Goal: Information Seeking & Learning: Learn about a topic

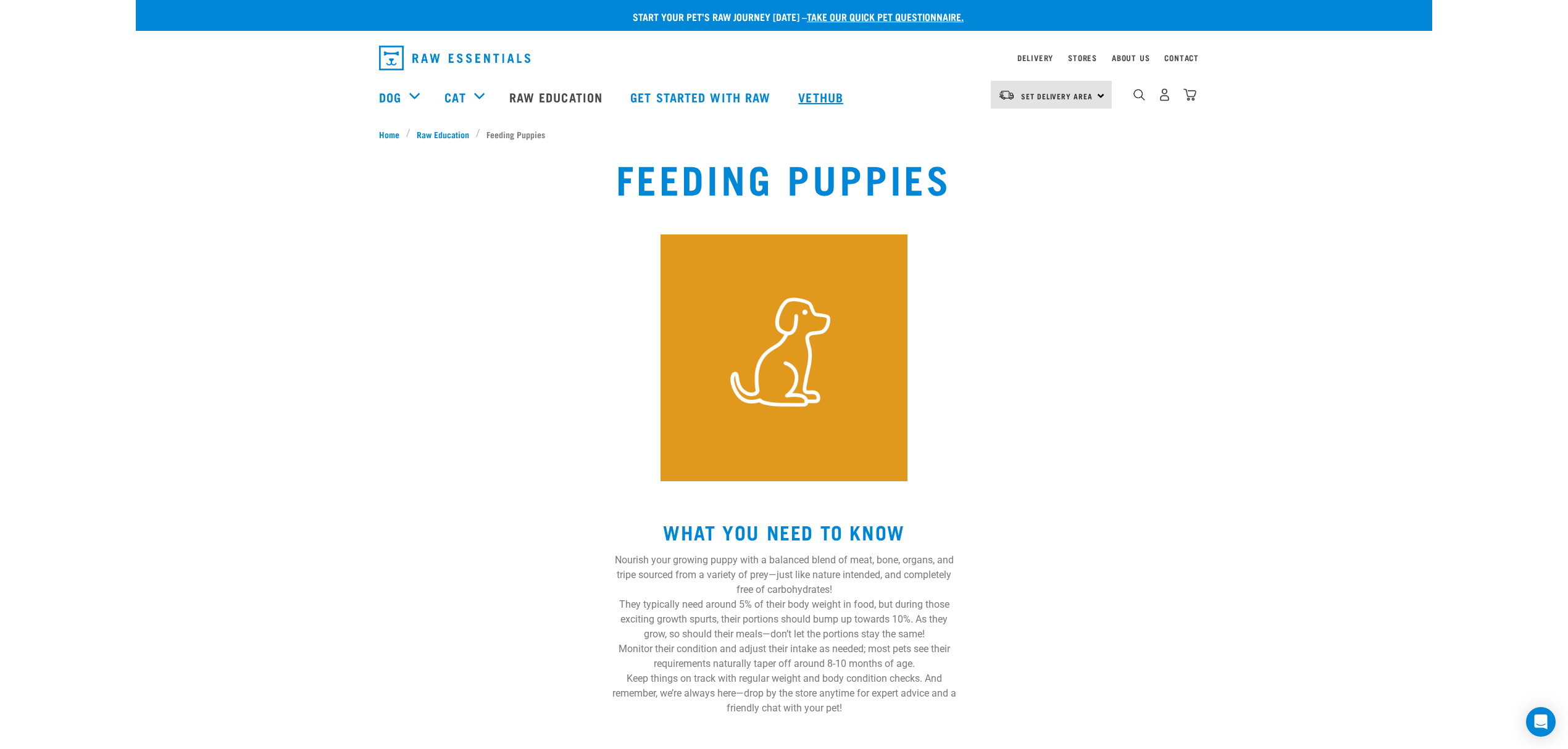
click at [828, 93] on link "Vethub" at bounding box center [822, 97] width 73 height 50
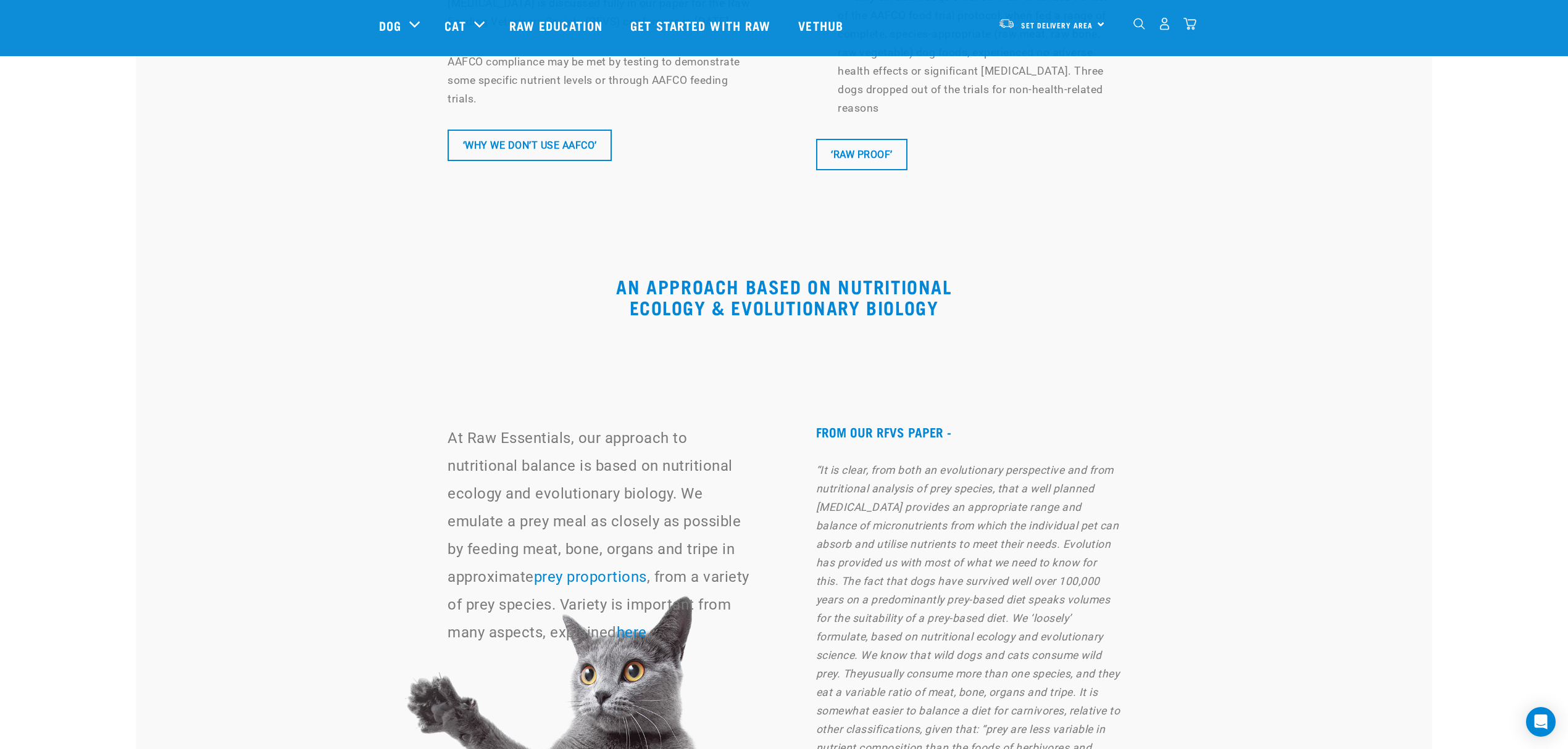
scroll to position [7899, 0]
click at [898, 426] on h6 "From our RFVS paper -" at bounding box center [969, 433] width 305 height 14
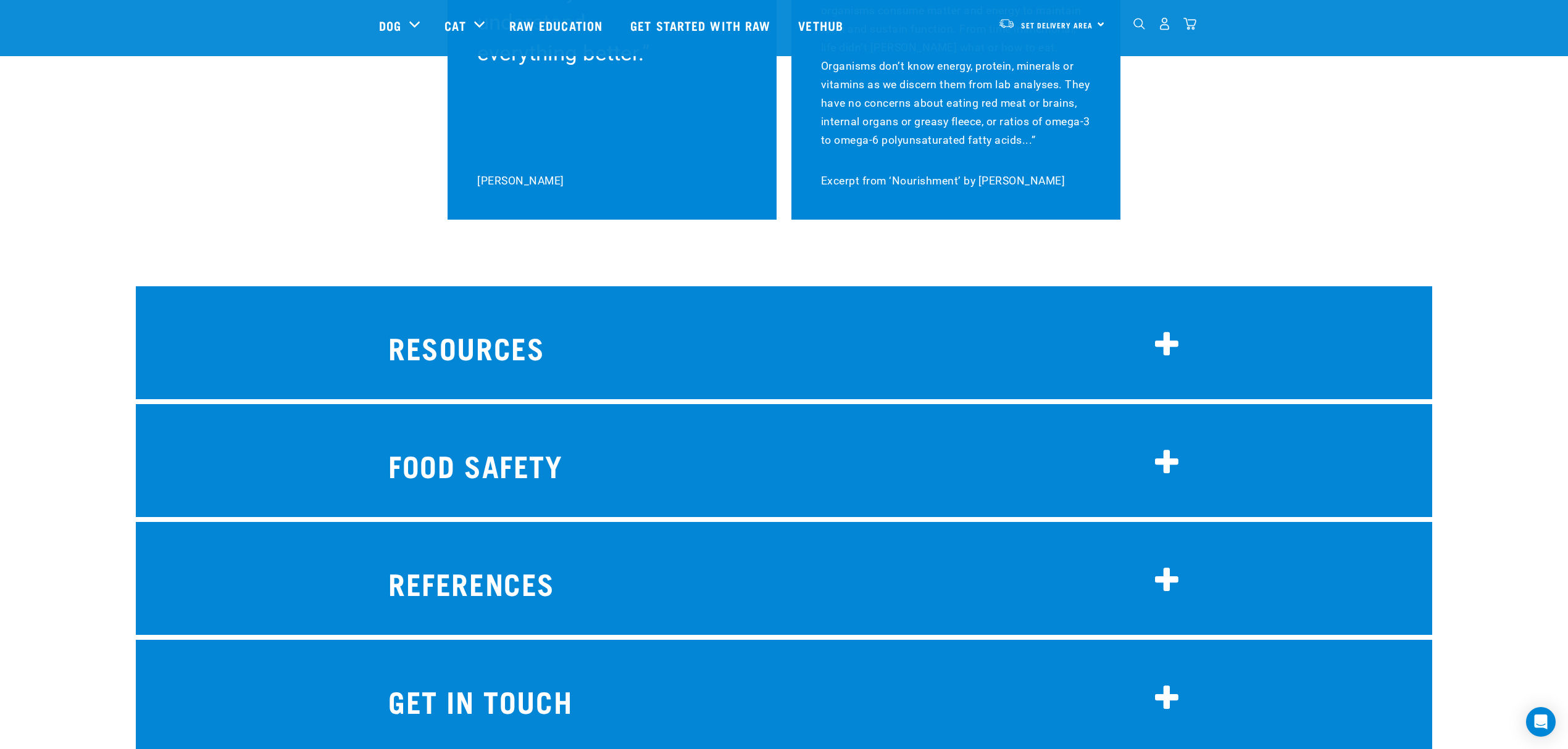
scroll to position [9544, 0]
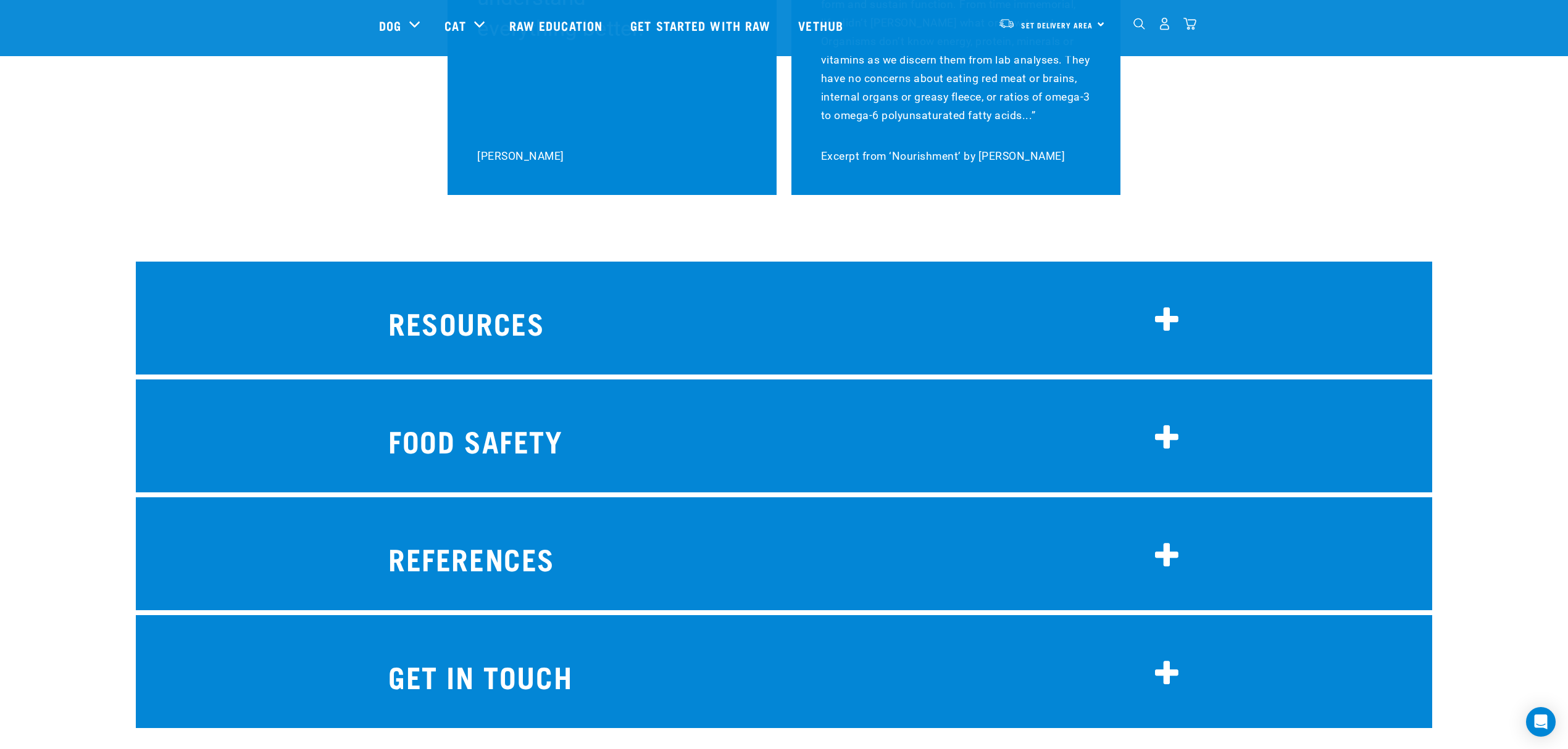
click at [1171, 305] on icon at bounding box center [1167, 319] width 25 height 29
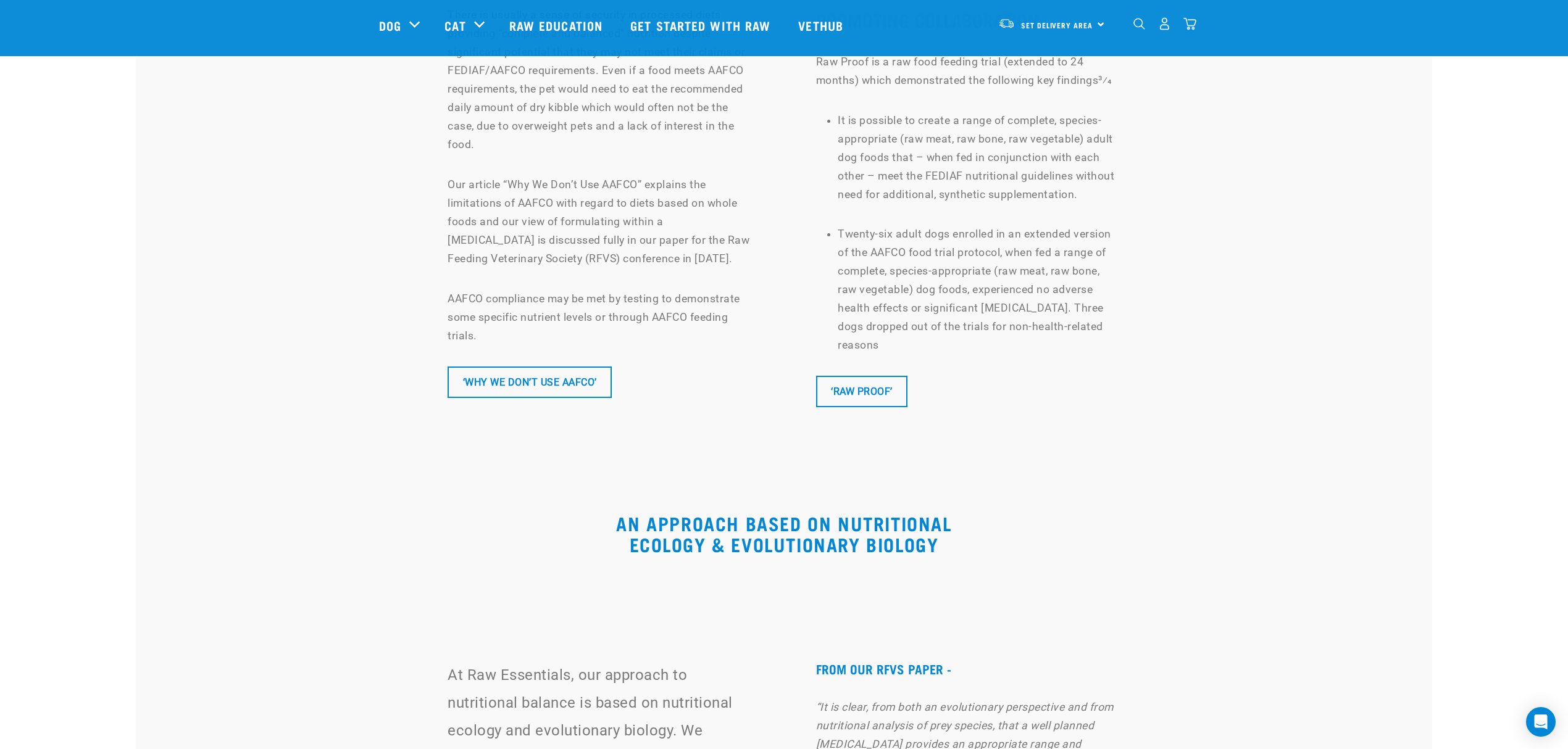
scroll to position [7760, 0]
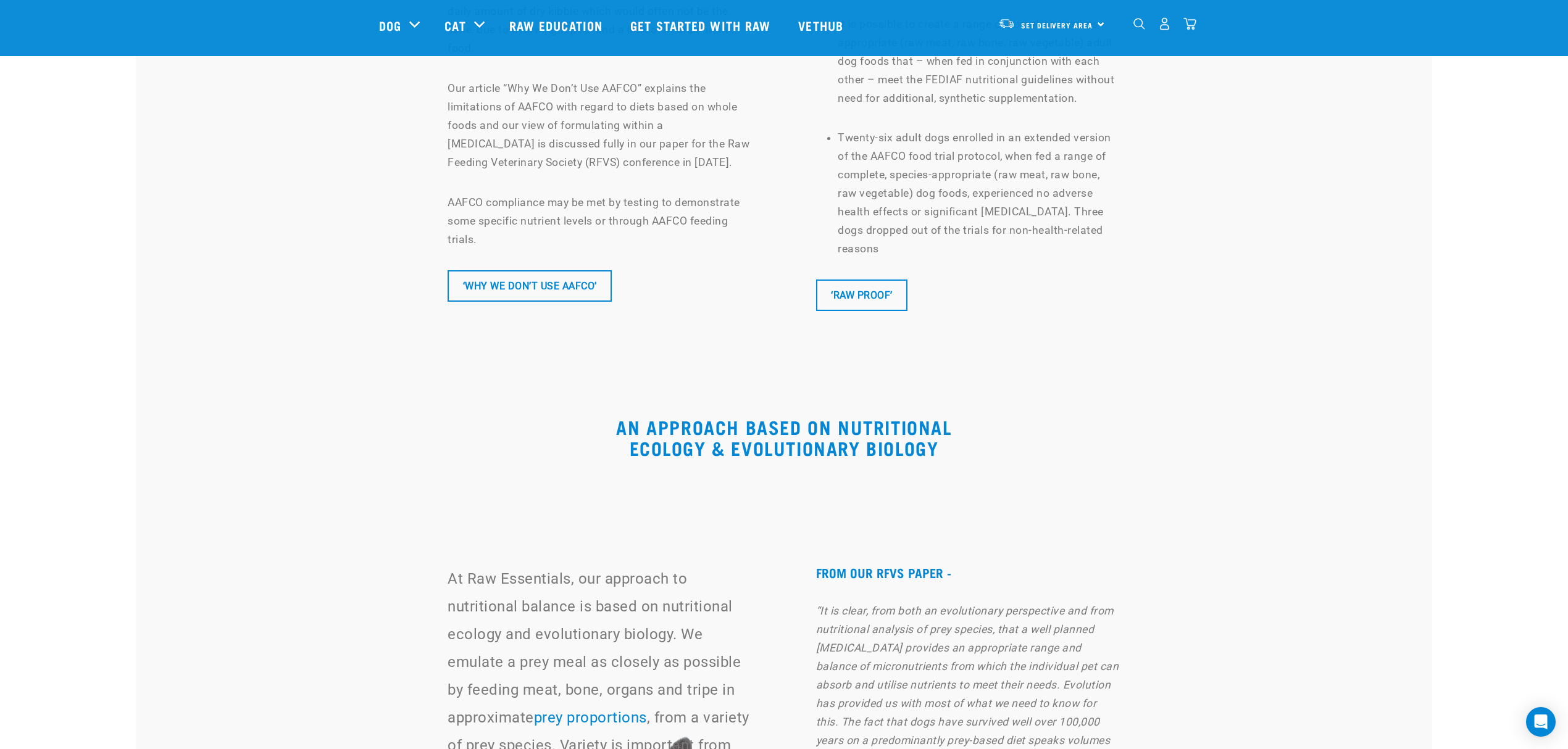
click at [892, 565] on h6 "From our RFVS paper -" at bounding box center [969, 572] width 305 height 14
click at [889, 605] on em "“It is clear, from both an evolutionary perspective and from nutritional analys…" at bounding box center [968, 713] width 303 height 216
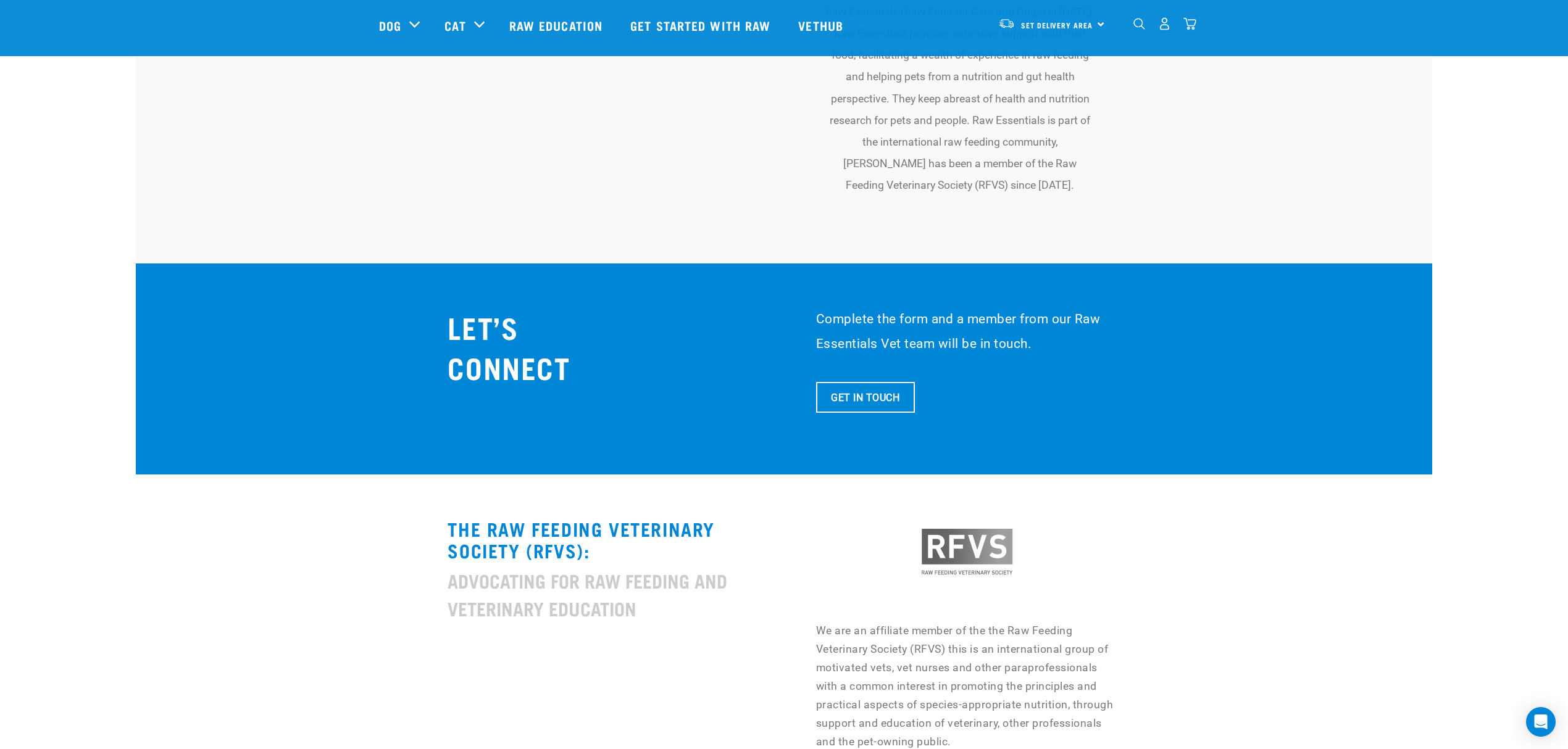
scroll to position [4386, 0]
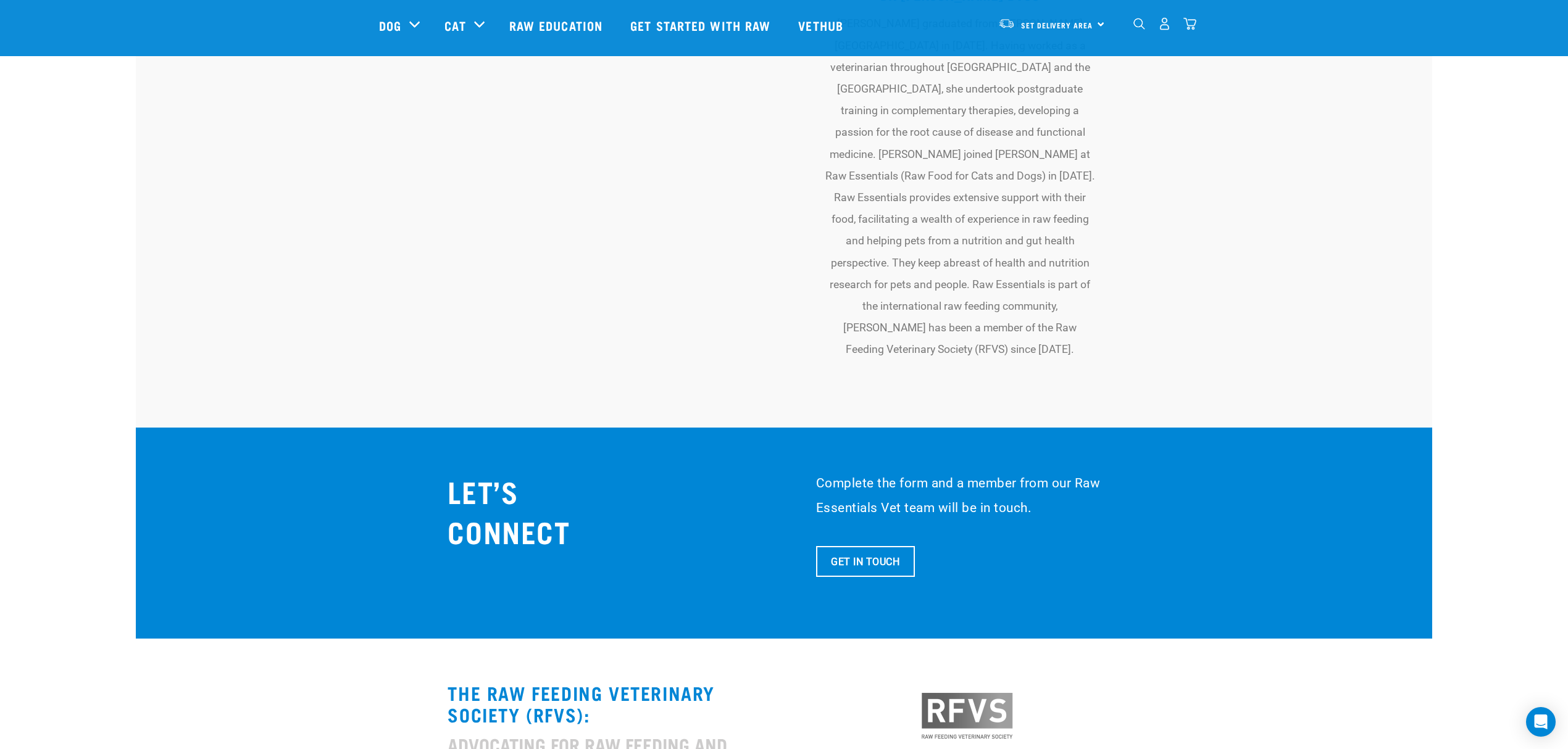
click at [544, 682] on h3 "The Raw Feeding Veterinary Society (RFVS):" at bounding box center [600, 703] width 305 height 42
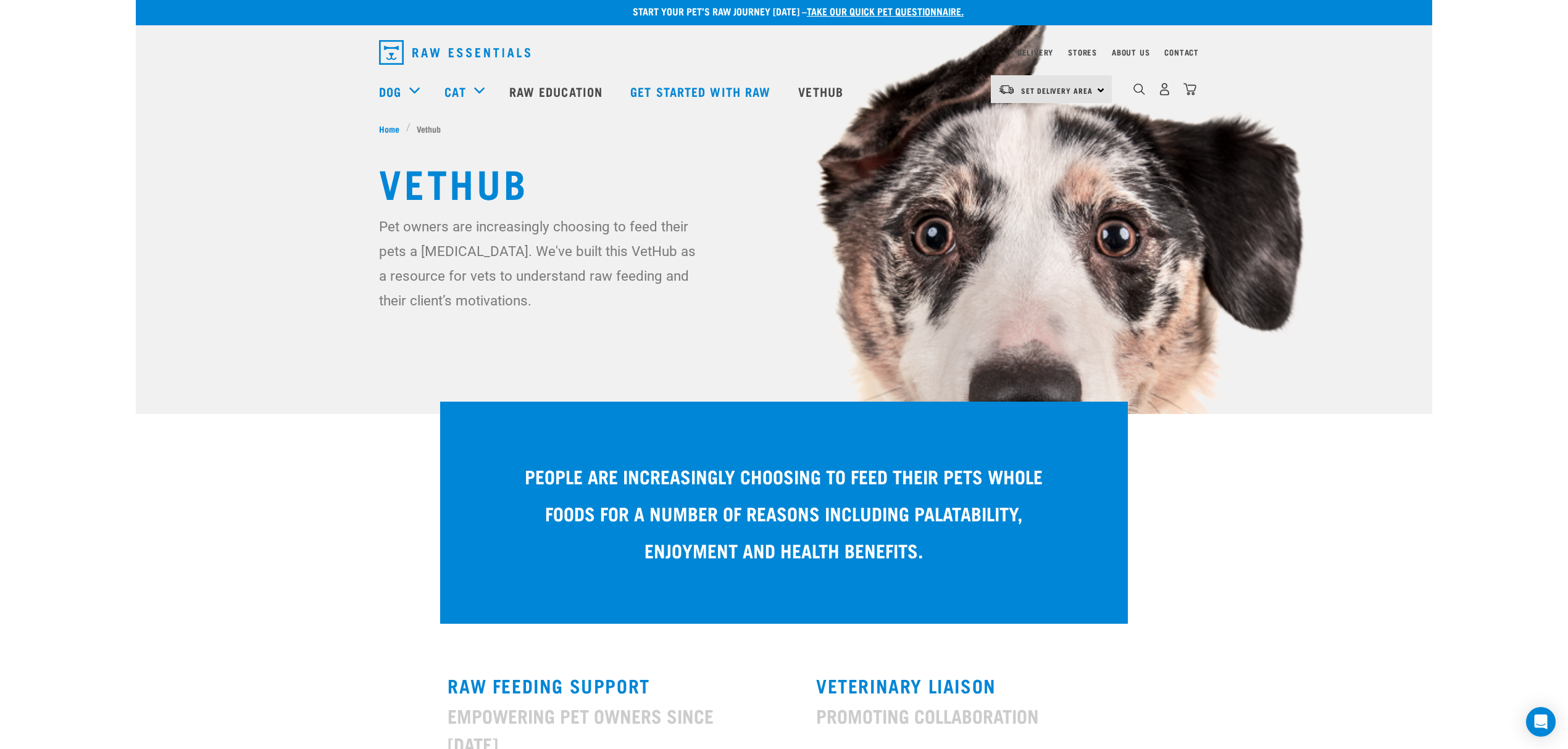
scroll to position [0, 0]
